Goal: Transaction & Acquisition: Purchase product/service

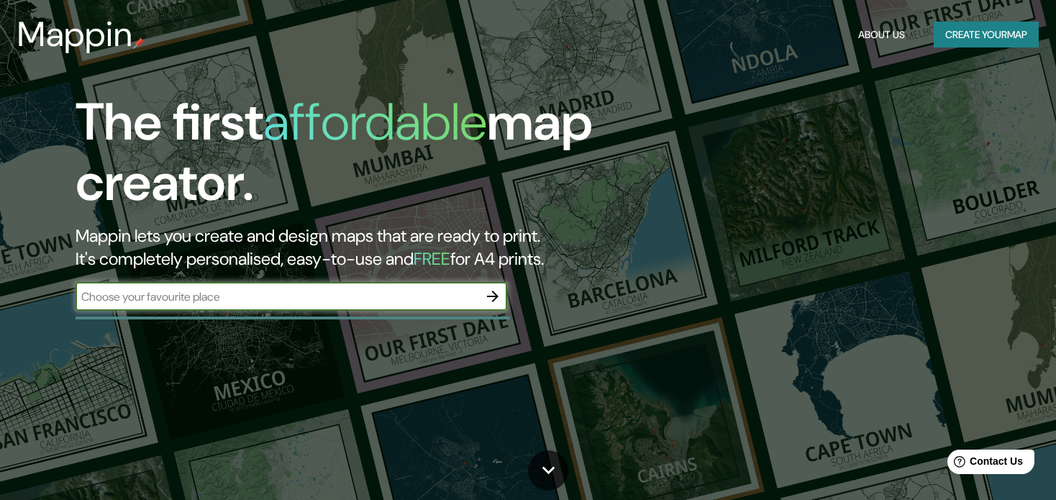
click at [496, 301] on icon "button" at bounding box center [492, 296] width 17 height 17
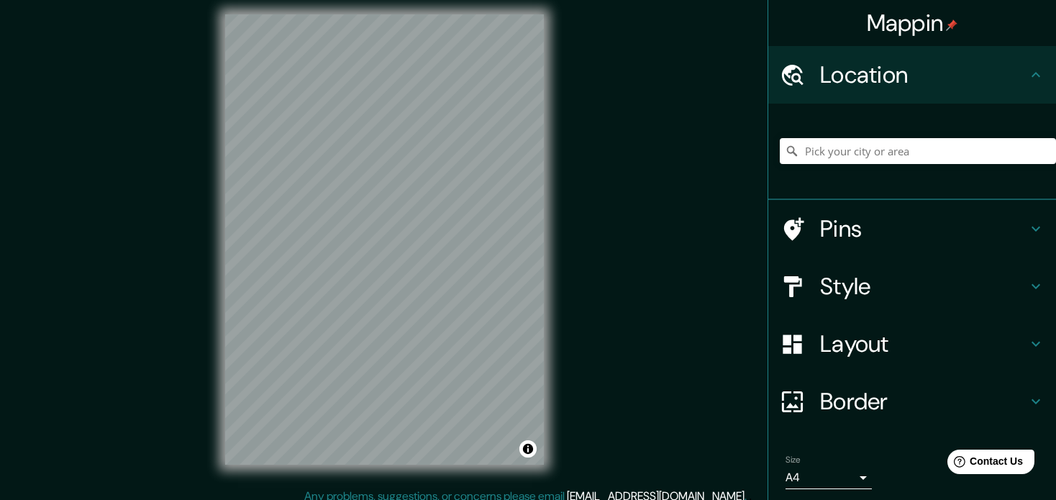
scroll to position [19, 0]
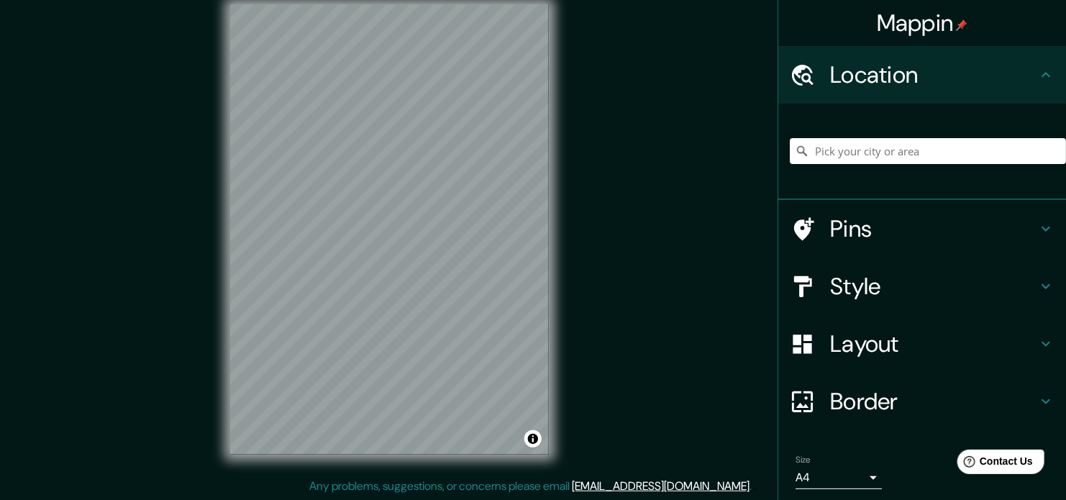
click at [819, 470] on body "Mappin Location Pins Style Layout Border Choose a border. Hint : you can make l…" at bounding box center [533, 231] width 1066 height 500
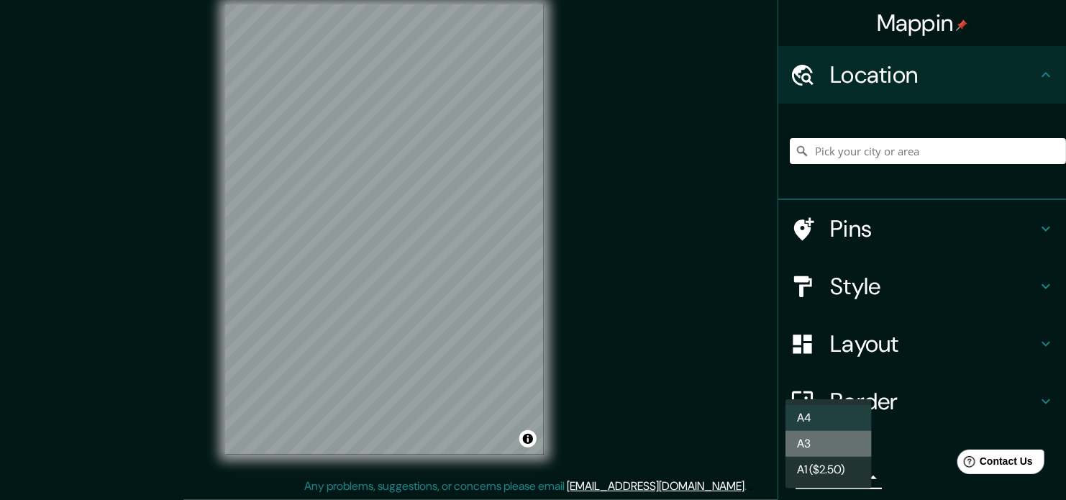
click at [837, 432] on li "A3" at bounding box center [828, 444] width 86 height 26
type input "a4"
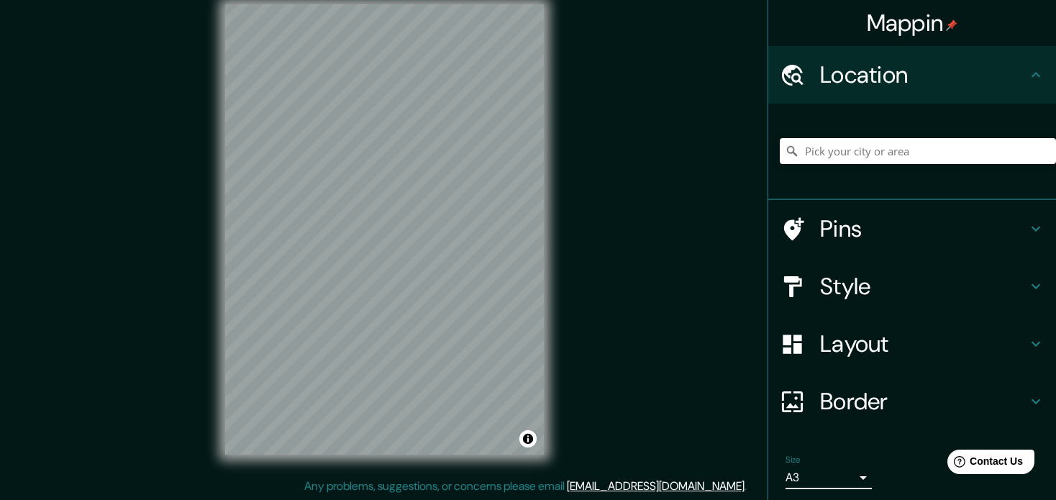
click at [784, 285] on icon at bounding box center [793, 285] width 18 height 21
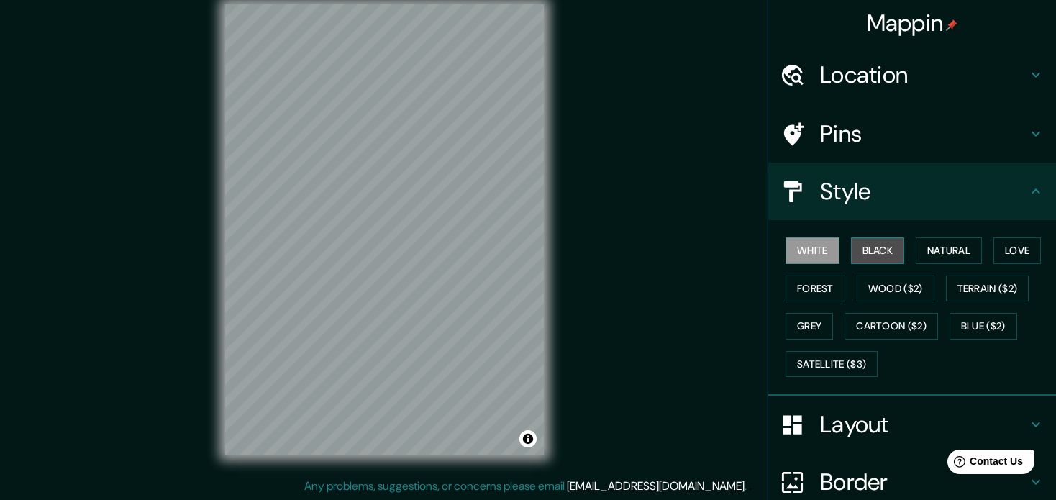
click at [854, 245] on button "Black" at bounding box center [878, 250] width 54 height 27
click at [824, 247] on button "White" at bounding box center [812, 250] width 54 height 27
click at [802, 298] on button "Forest" at bounding box center [815, 288] width 60 height 27
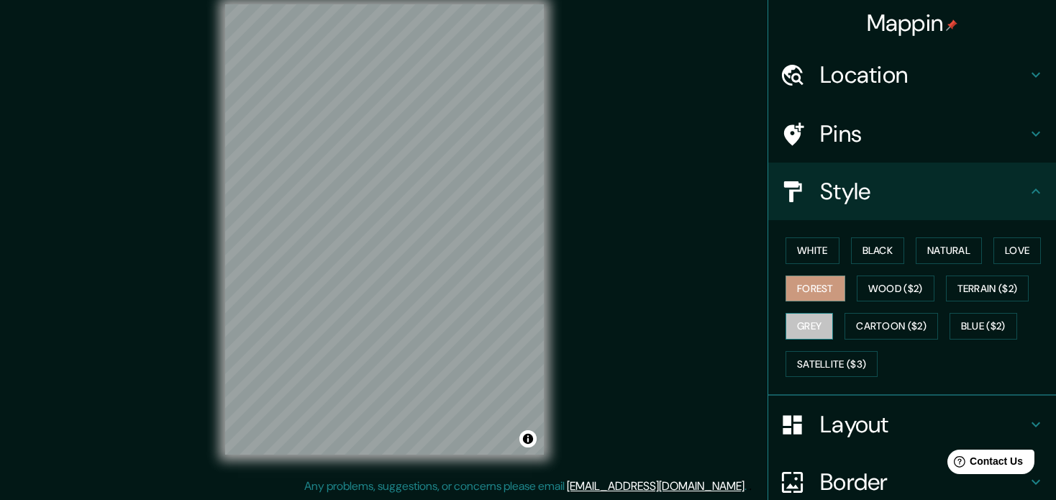
click at [790, 333] on button "Grey" at bounding box center [808, 326] width 47 height 27
click at [811, 262] on button "White" at bounding box center [812, 250] width 54 height 27
click at [813, 288] on button "Forest" at bounding box center [815, 288] width 60 height 27
click at [794, 319] on button "Grey" at bounding box center [808, 326] width 47 height 27
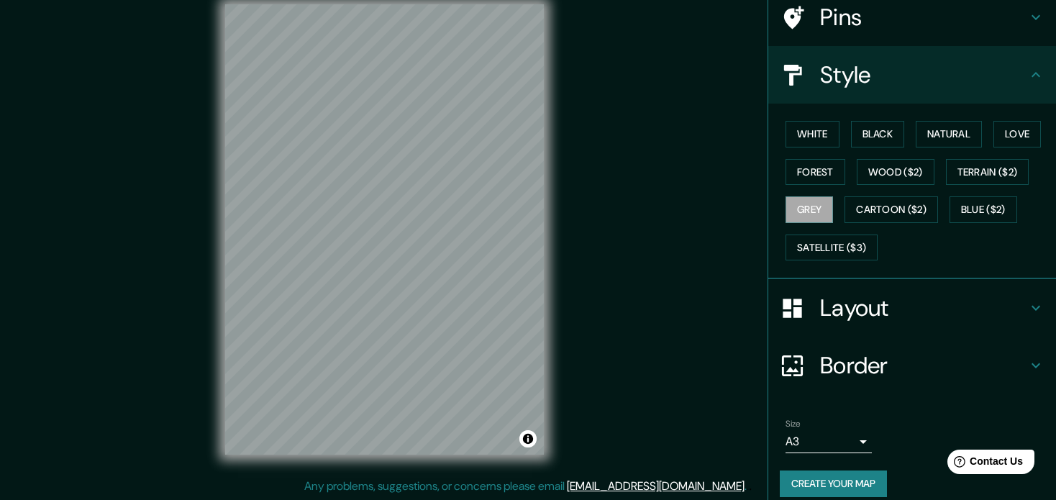
scroll to position [128, 0]
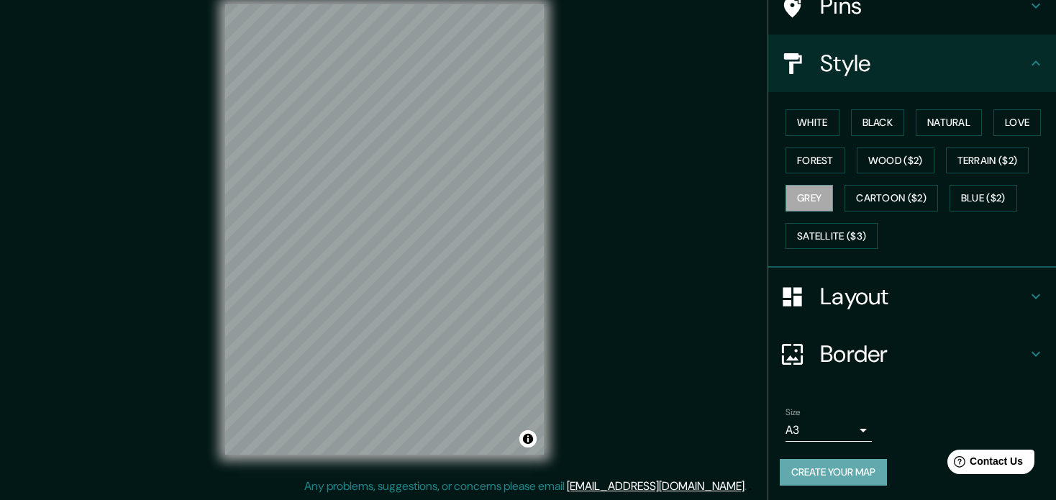
click at [810, 463] on button "Create your map" at bounding box center [833, 472] width 107 height 27
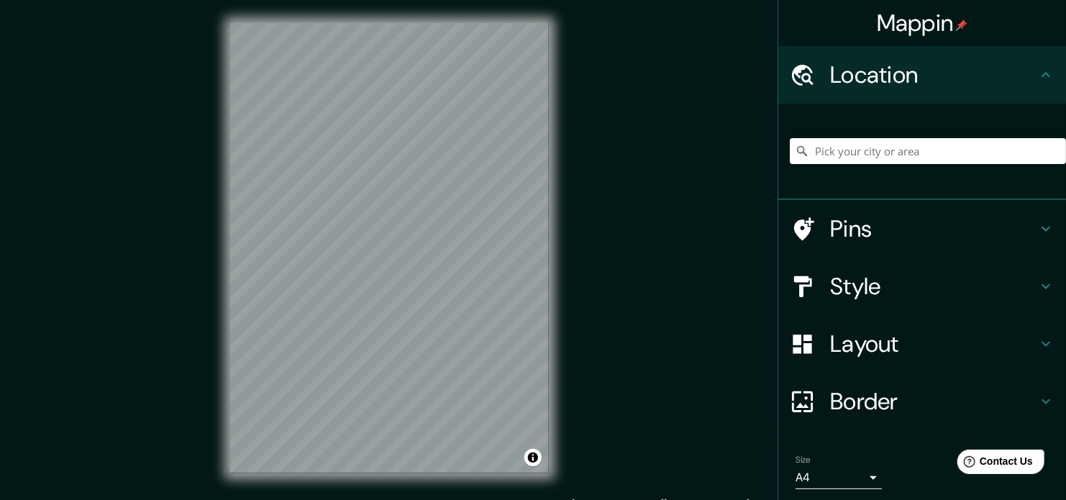
click at [844, 476] on body "Mappin Location Pins Style Layout Border Choose a border. Hint : you can make l…" at bounding box center [533, 250] width 1066 height 500
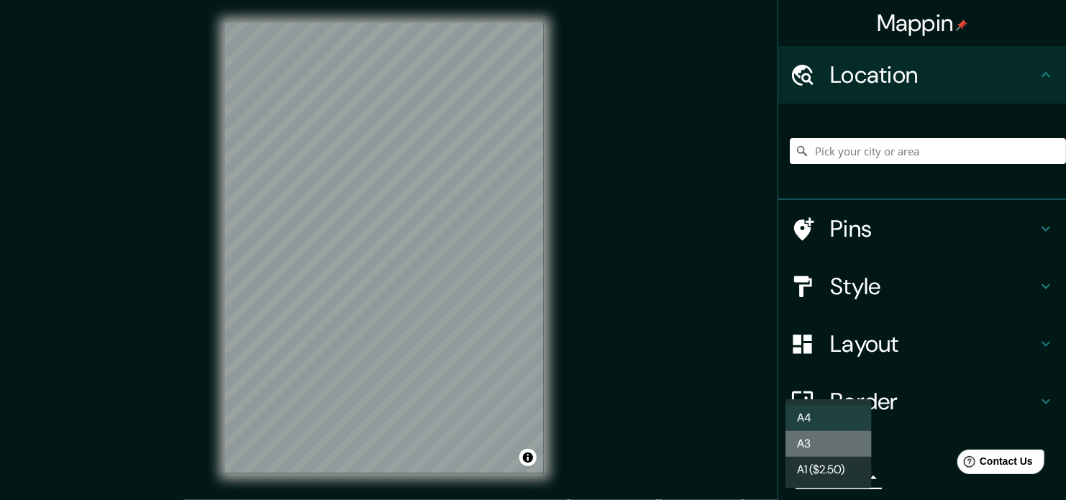
click at [821, 440] on li "A3" at bounding box center [828, 444] width 86 height 26
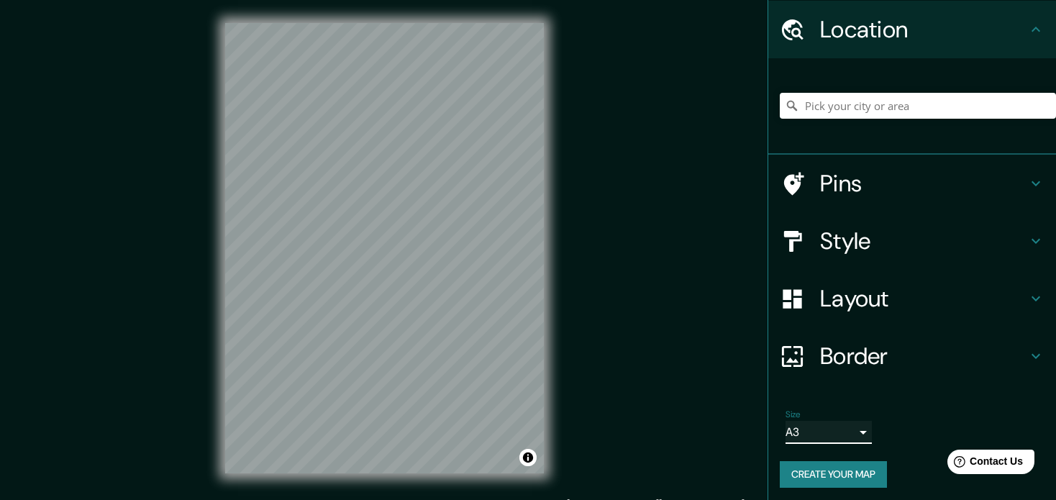
scroll to position [49, 0]
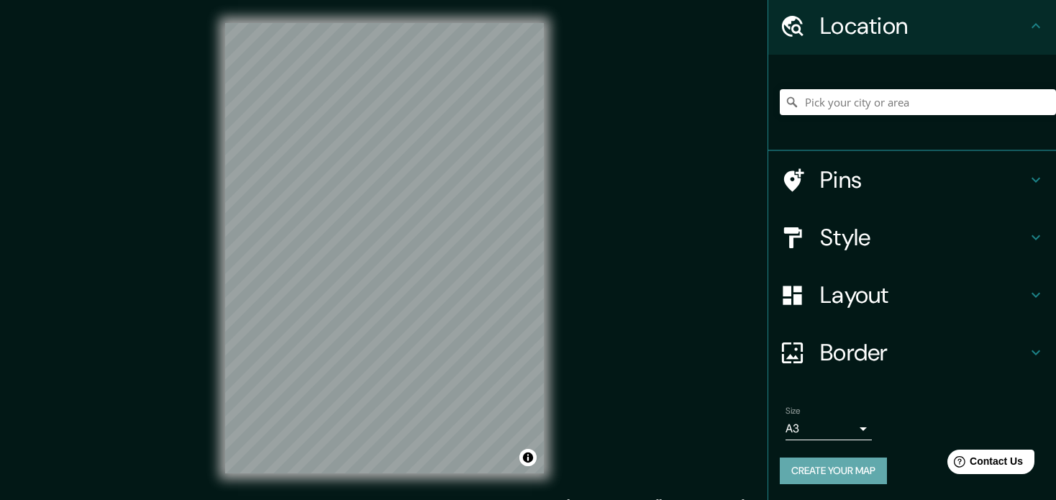
click at [837, 465] on button "Create your map" at bounding box center [833, 470] width 107 height 27
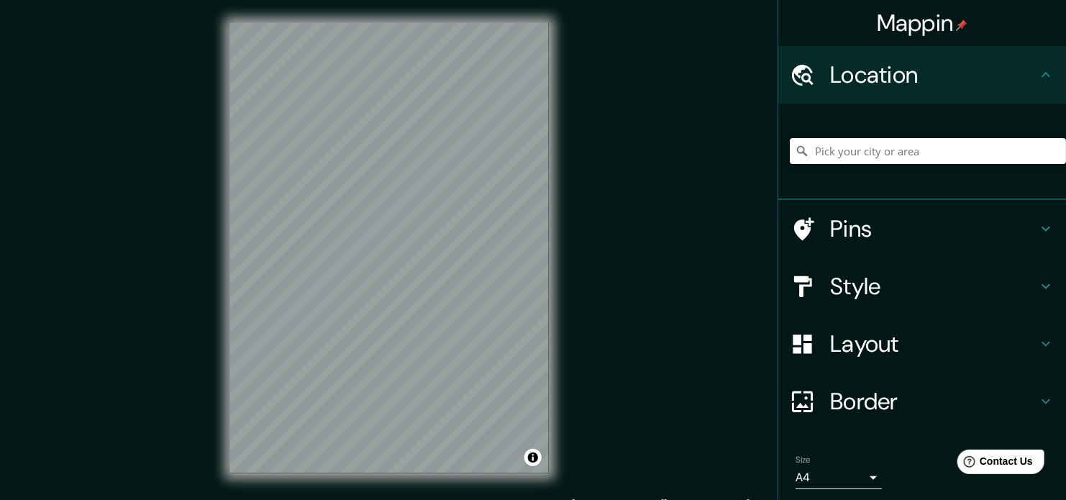
click at [809, 465] on body "Mappin Location Pins Style Layout Border Choose a border. Hint : you can make l…" at bounding box center [533, 250] width 1066 height 500
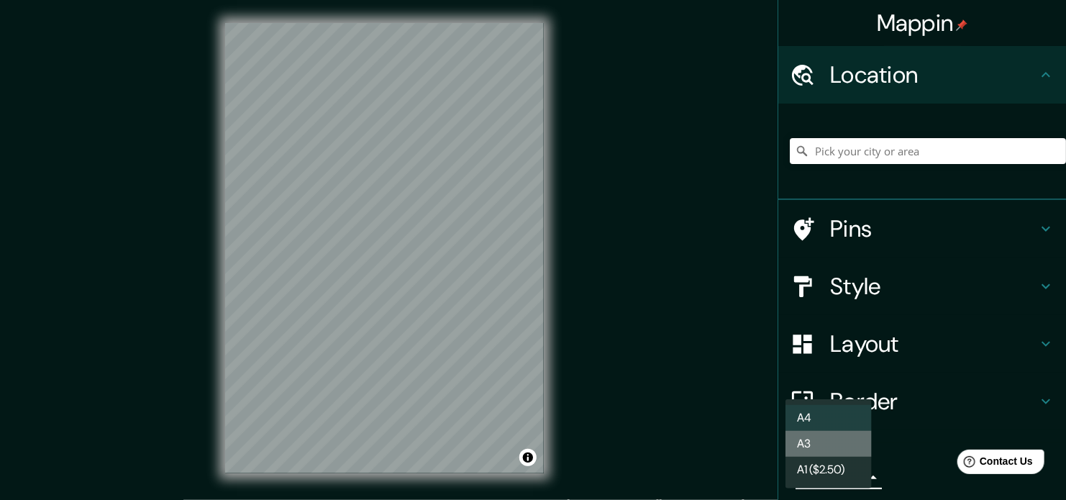
click at [798, 449] on li "A3" at bounding box center [828, 444] width 86 height 26
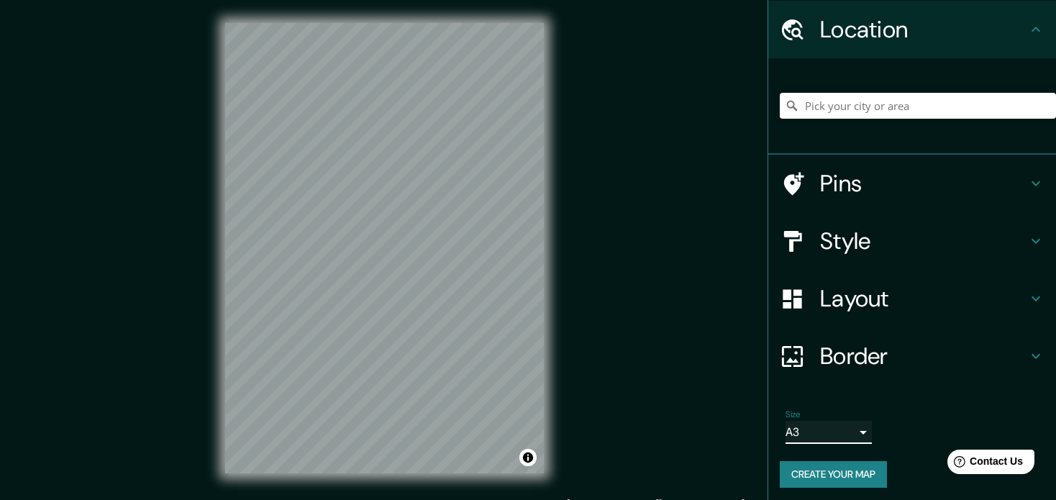
scroll to position [49, 0]
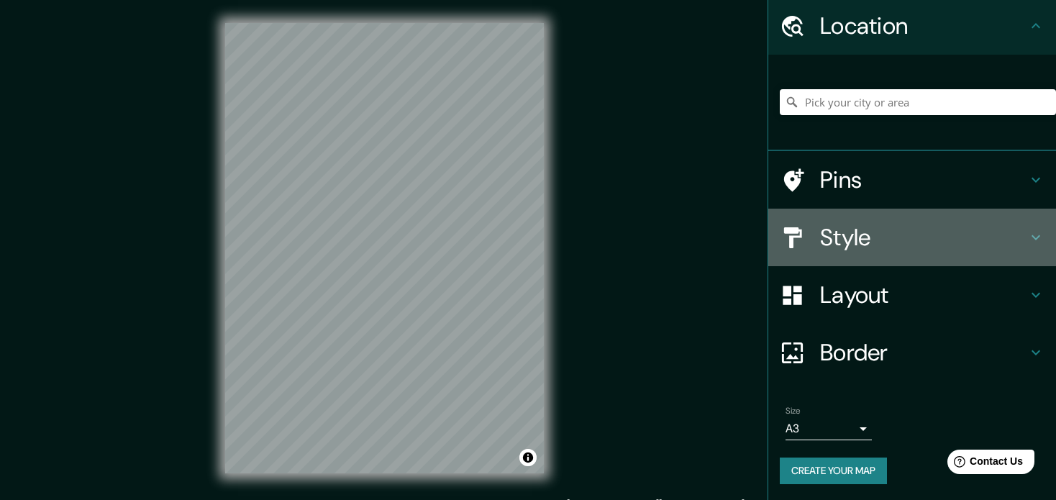
click at [873, 248] on h4 "Style" at bounding box center [923, 237] width 207 height 29
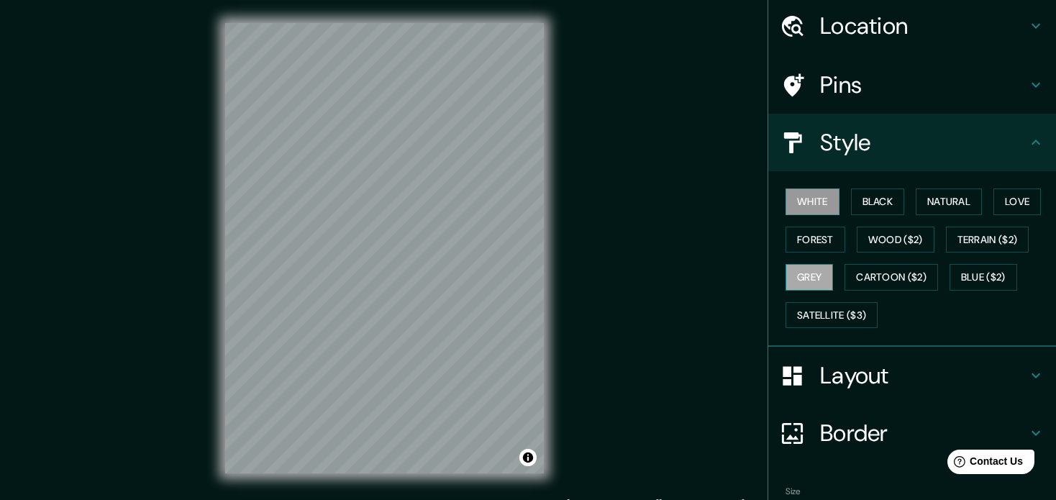
click at [804, 282] on button "Grey" at bounding box center [808, 277] width 47 height 27
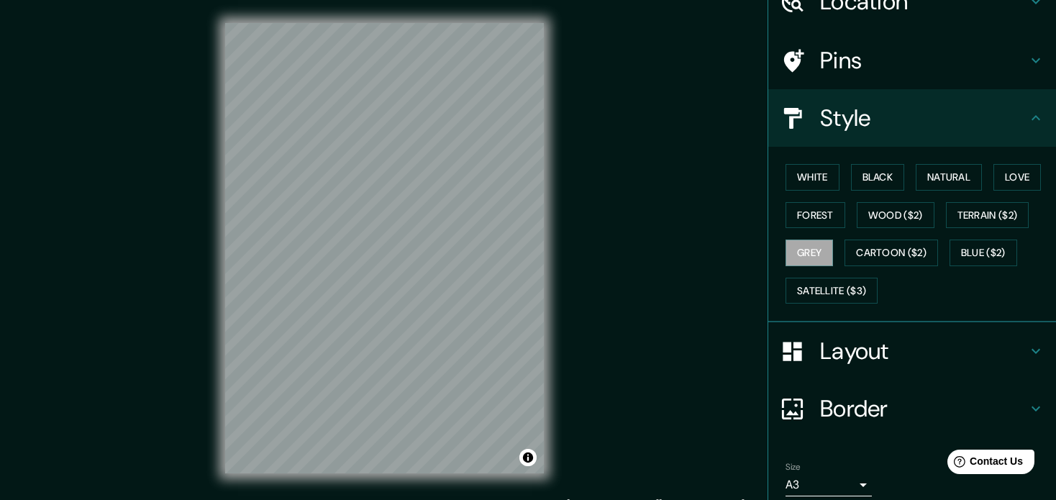
scroll to position [128, 0]
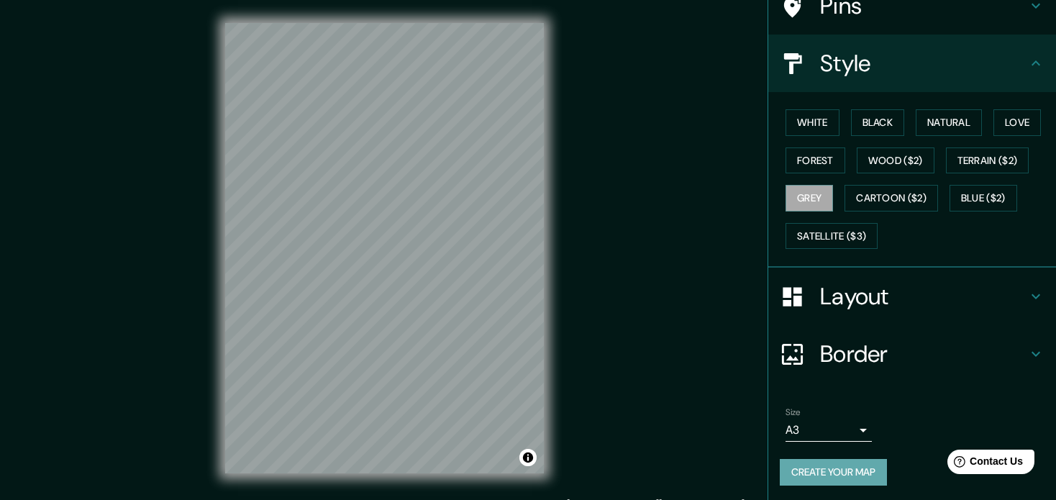
click at [813, 478] on button "Create your map" at bounding box center [833, 472] width 107 height 27
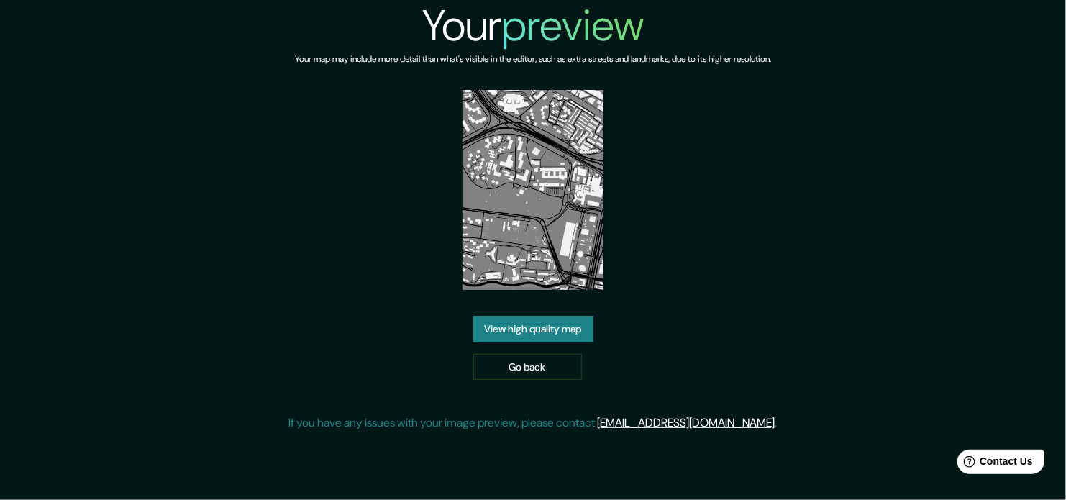
click at [557, 322] on link "View high quality map" at bounding box center [533, 329] width 120 height 27
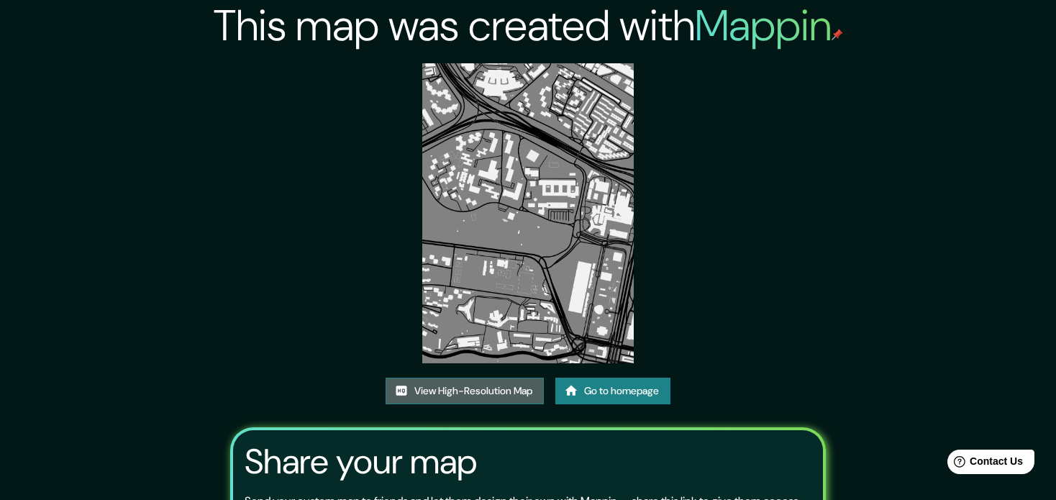
click at [508, 393] on link "View High-Resolution Map" at bounding box center [465, 391] width 158 height 27
